Goal: Task Accomplishment & Management: Manage account settings

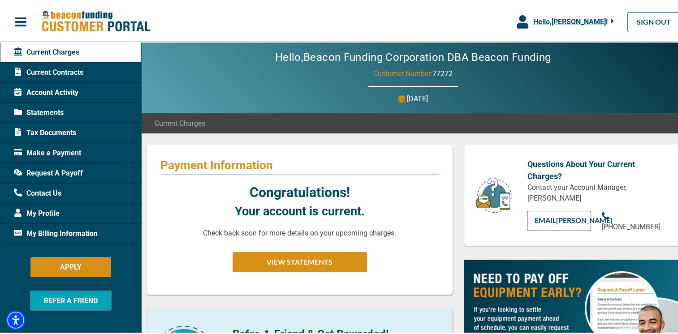
click at [602, 15] on div "Hello, [PERSON_NAME] !" at bounding box center [571, 20] width 86 height 11
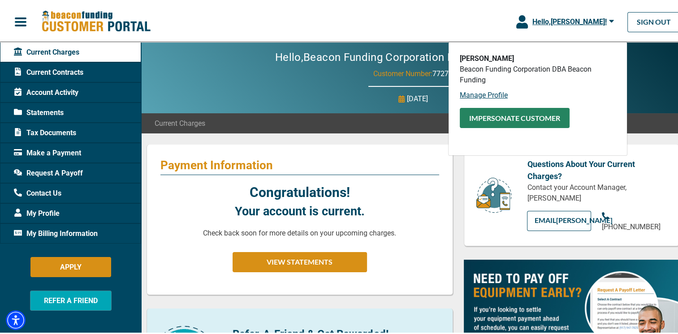
click at [504, 117] on button "Impersonate Customer" at bounding box center [515, 116] width 110 height 20
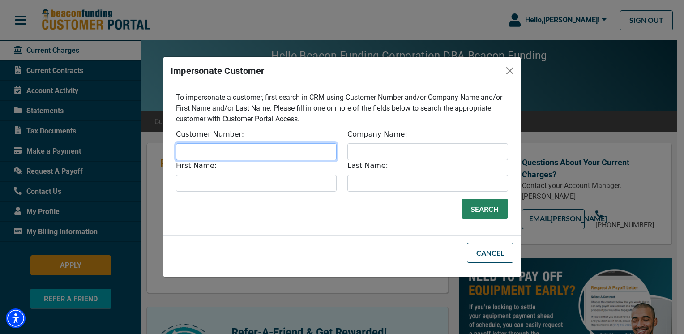
click at [306, 154] on input "Customer Number:" at bounding box center [256, 151] width 161 height 17
type input "76405"
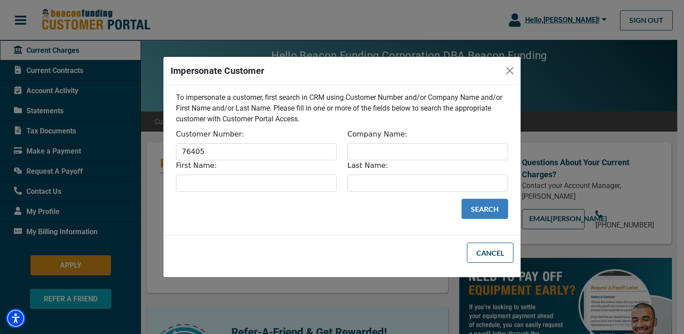
click at [477, 211] on button "Search" at bounding box center [485, 209] width 47 height 20
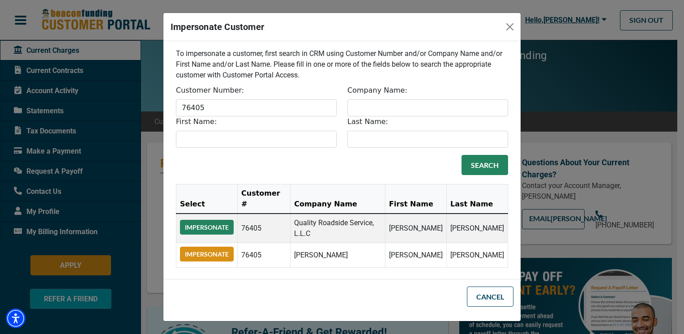
click at [212, 220] on button "Impersonate" at bounding box center [207, 227] width 54 height 15
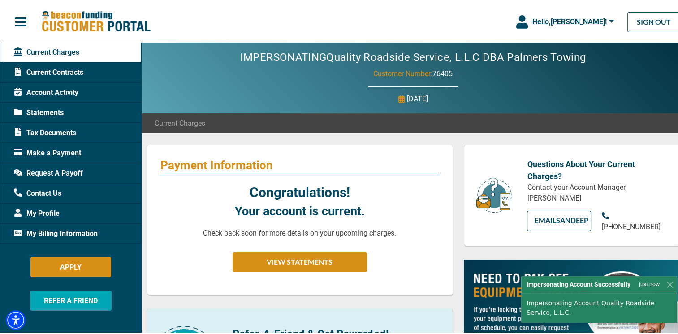
click at [59, 232] on span "My Billing Information" at bounding box center [56, 232] width 84 height 11
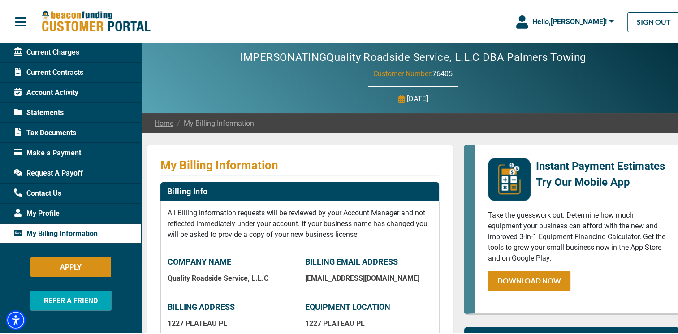
drag, startPoint x: 681, startPoint y: 86, endPoint x: 514, endPoint y: 137, distance: 175.3
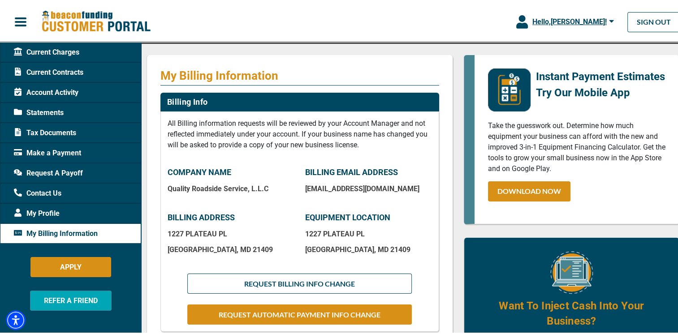
scroll to position [108, 0]
